Goal: Task Accomplishment & Management: Use online tool/utility

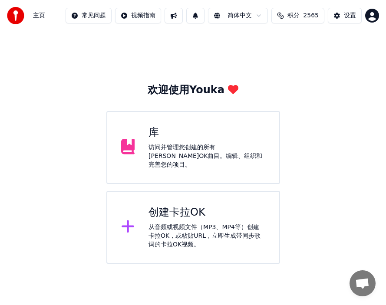
click at [184, 143] on div "库 访问并管理您创建的所有[PERSON_NAME]OK曲目。编辑、组织和完善您的项目。" at bounding box center [207, 147] width 117 height 43
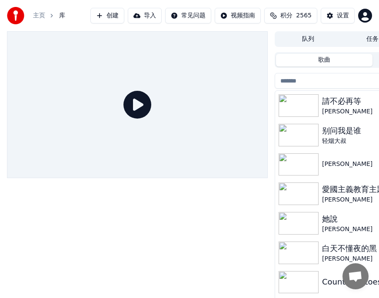
click at [304, 106] on img at bounding box center [298, 105] width 40 height 23
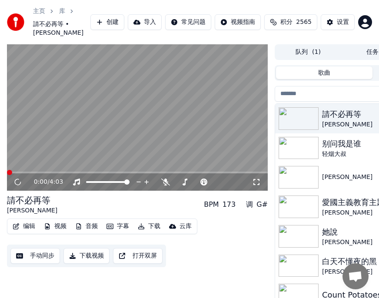
click at [91, 264] on button "下载视频" at bounding box center [86, 256] width 46 height 16
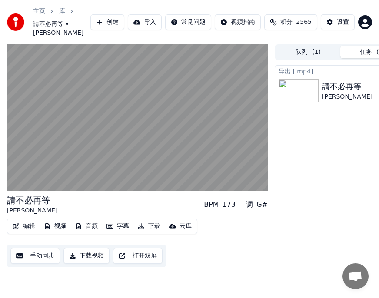
click at [177, 232] on button "云库" at bounding box center [180, 226] width 30 height 12
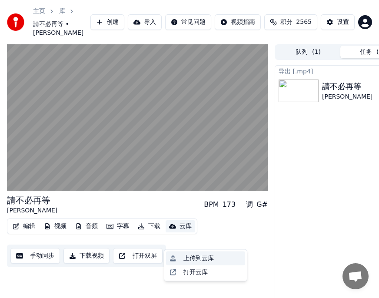
click at [201, 258] on div "上传到云库" at bounding box center [198, 258] width 30 height 9
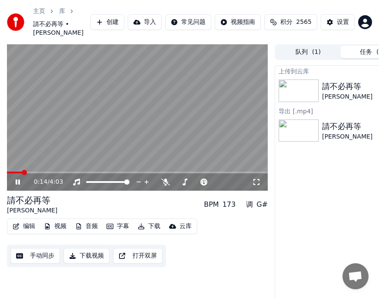
click at [36, 184] on video at bounding box center [137, 117] width 261 height 147
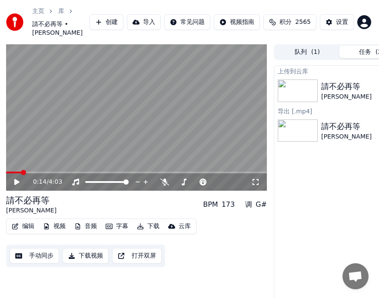
scroll to position [0, 91]
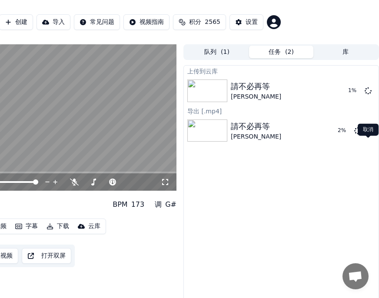
click at [369, 134] on icon at bounding box center [367, 130] width 7 height 7
